Goal: Find specific page/section: Find specific page/section

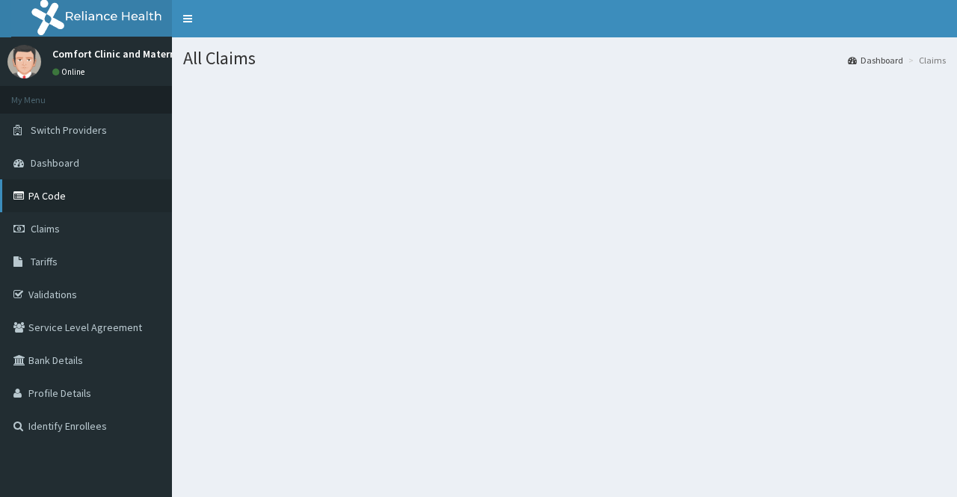
click at [88, 191] on link "PA Code" at bounding box center [86, 195] width 172 height 33
click at [65, 222] on link "Claims" at bounding box center [86, 228] width 172 height 33
click at [22, 234] on icon at bounding box center [20, 229] width 15 height 10
click at [24, 229] on icon at bounding box center [20, 229] width 15 height 10
click at [24, 230] on icon at bounding box center [20, 229] width 15 height 10
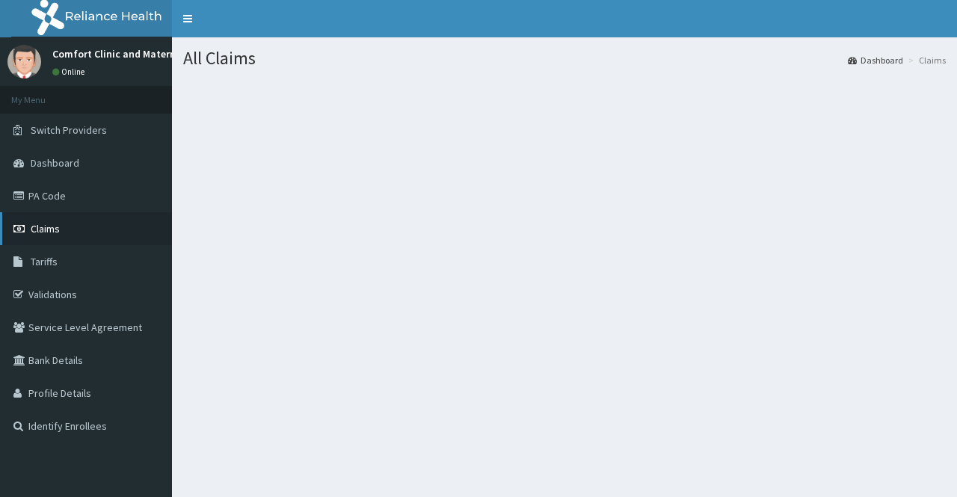
click at [52, 227] on span "Claims" at bounding box center [45, 228] width 29 height 13
click at [37, 228] on span "Claims" at bounding box center [45, 228] width 29 height 13
